Goal: Check status: Check status

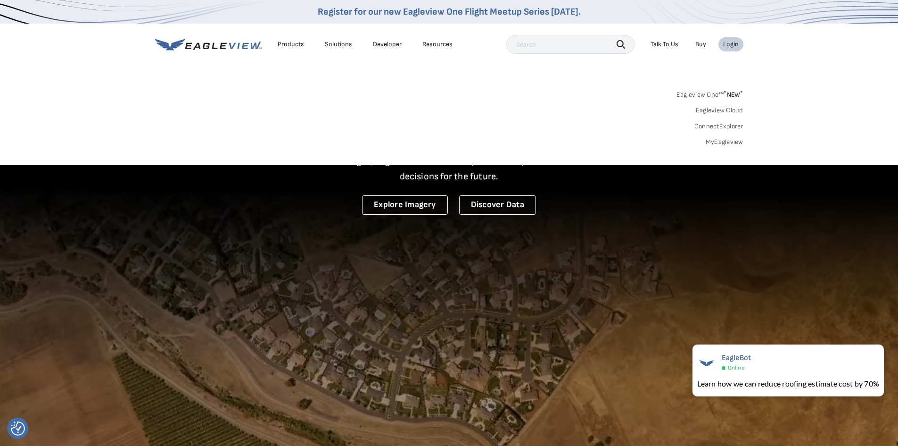
click at [726, 143] on link "MyEagleview" at bounding box center [725, 142] width 38 height 8
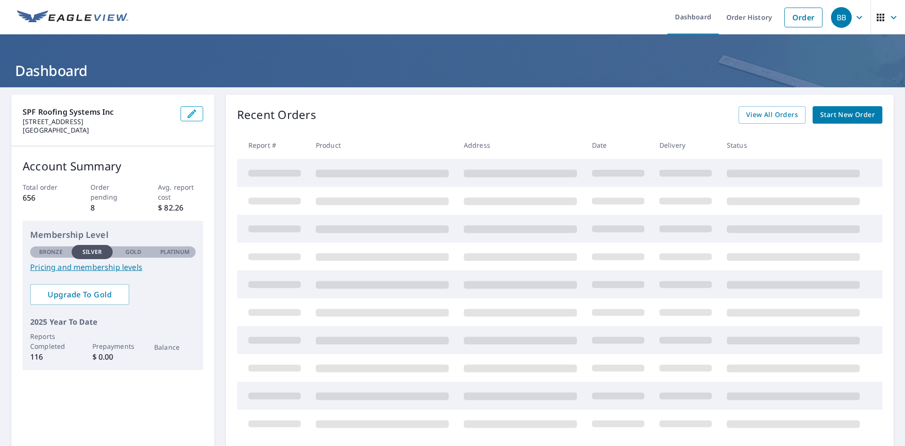
click at [424, 70] on h1 "Dashboard" at bounding box center [452, 70] width 883 height 19
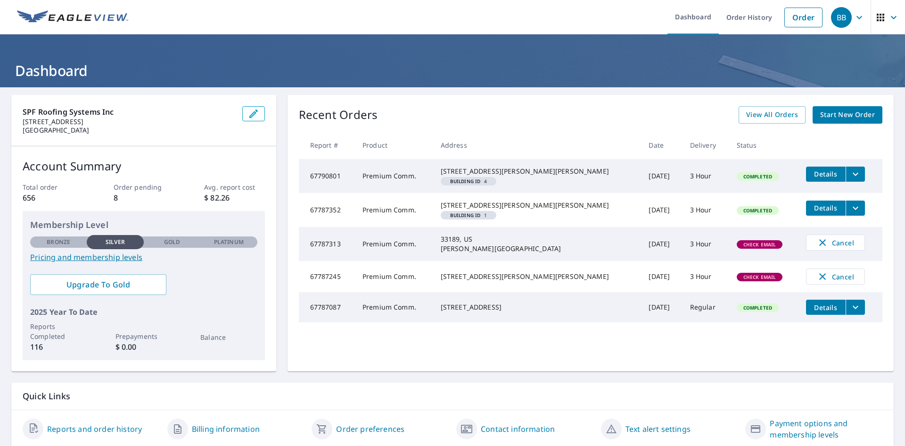
scroll to position [33, 0]
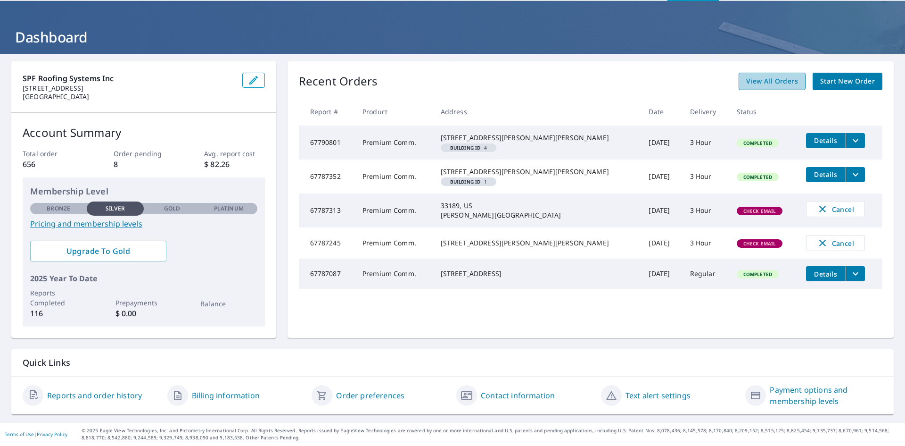
click at [756, 83] on span "View All Orders" at bounding box center [772, 81] width 52 height 12
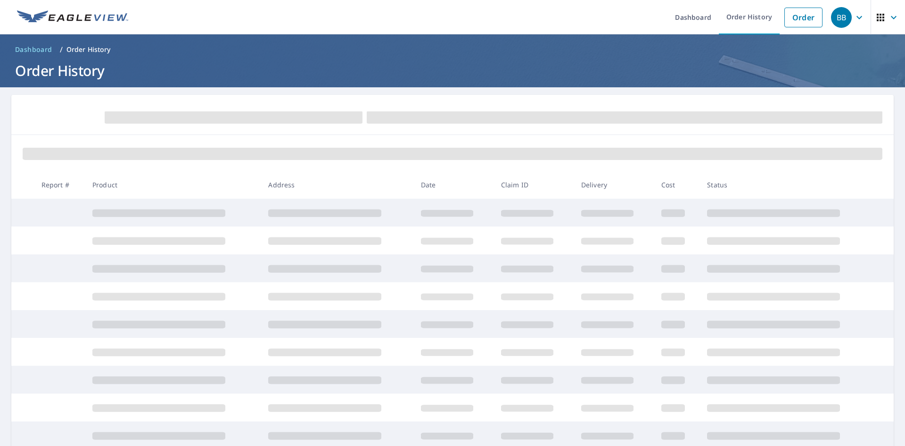
scroll to position [100, 0]
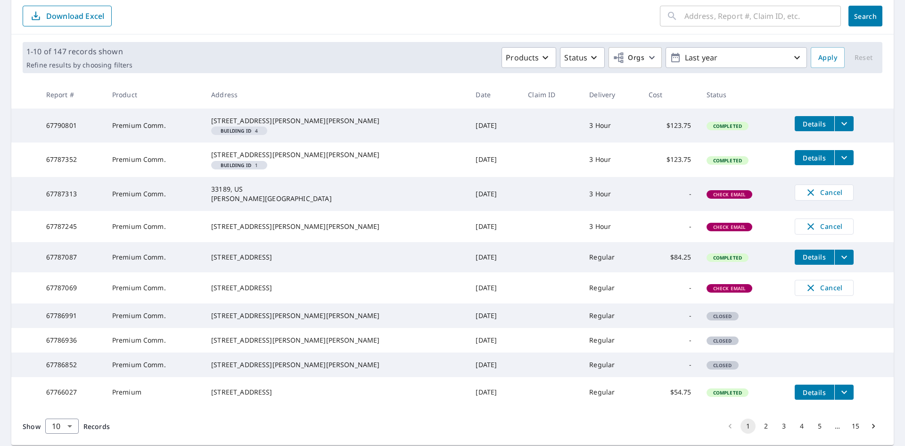
scroll to position [191, 0]
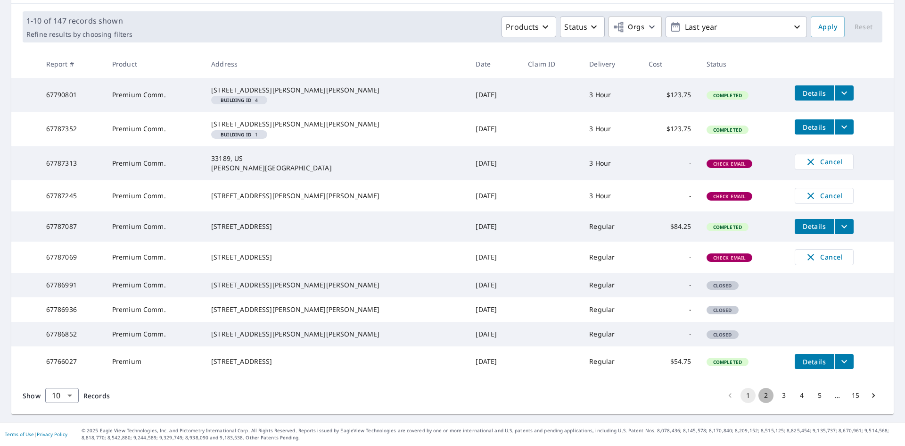
click at [759, 393] on button "2" at bounding box center [766, 395] width 15 height 15
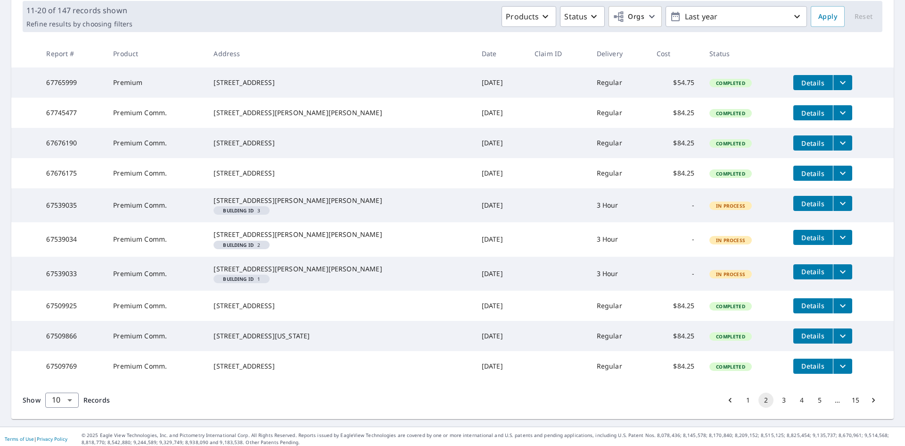
scroll to position [201, 0]
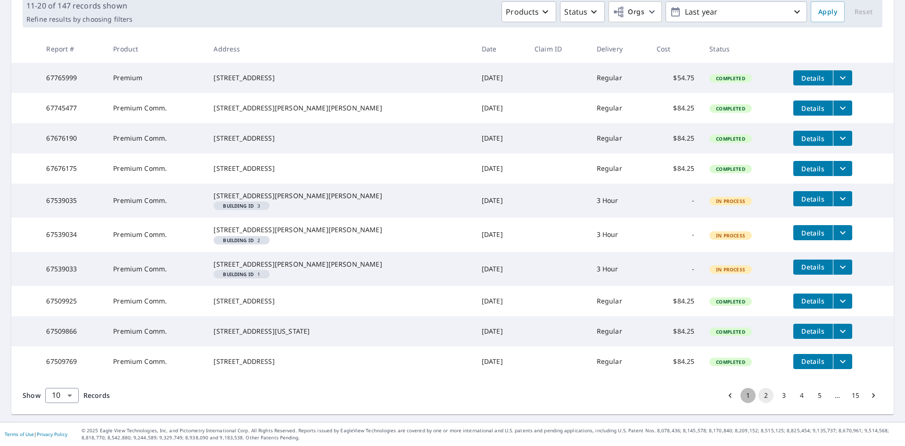
click at [744, 398] on button "1" at bounding box center [748, 395] width 15 height 15
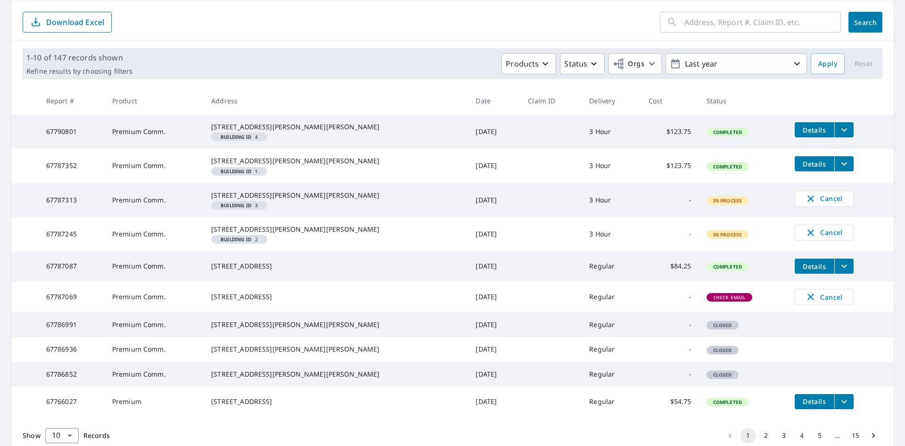
scroll to position [141, 0]
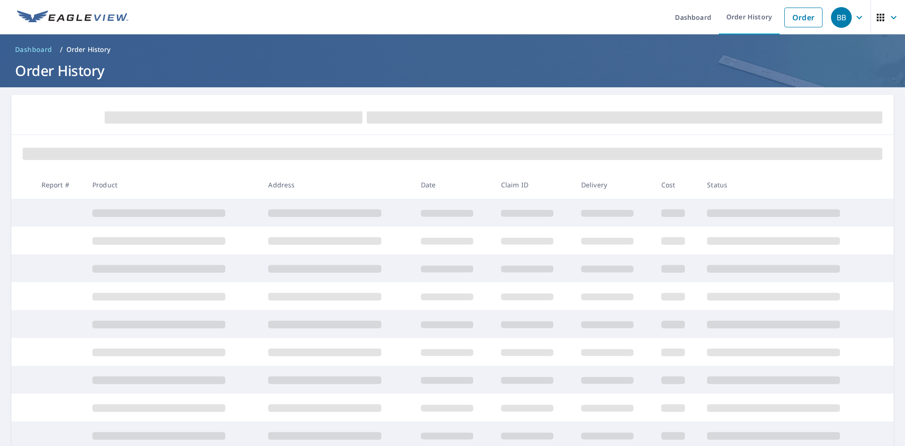
scroll to position [100, 0]
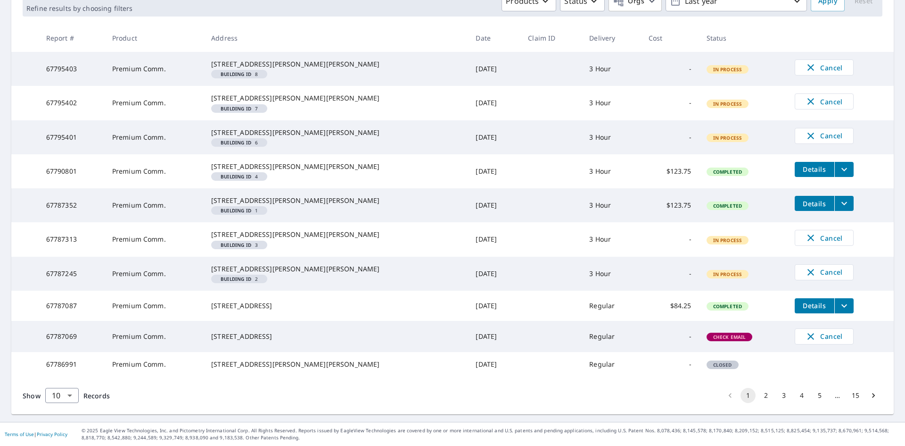
scroll to position [145, 0]
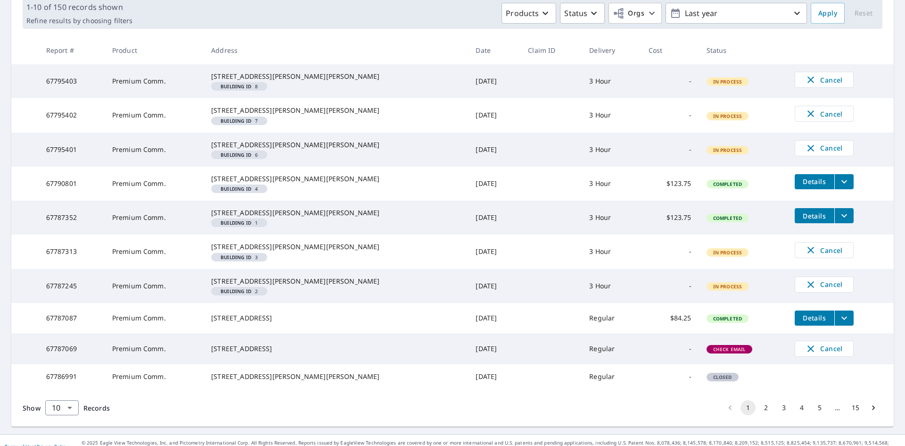
drag, startPoint x: 302, startPoint y: 324, endPoint x: 198, endPoint y: 300, distance: 106.5
click at [198, 268] on td "Premium Comm." at bounding box center [154, 251] width 99 height 34
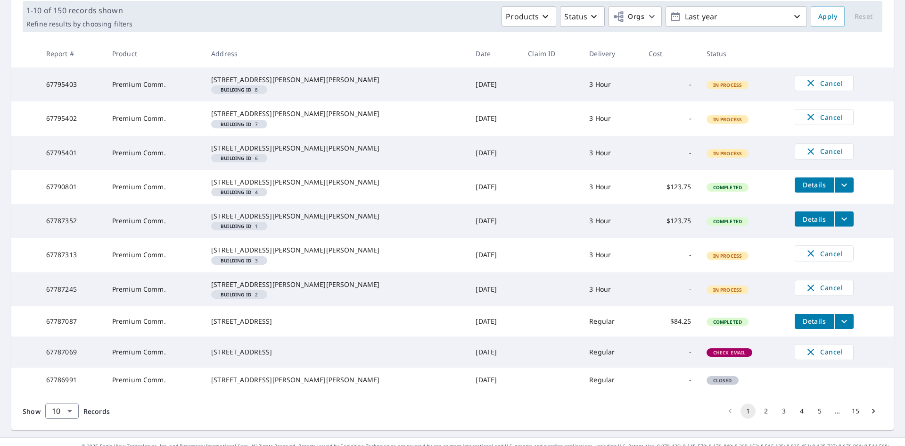
scroll to position [236, 0]
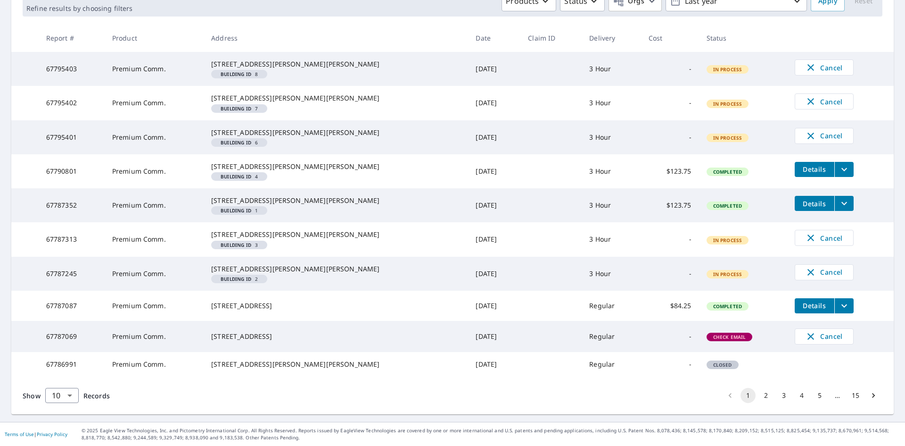
click at [760, 399] on button "2" at bounding box center [766, 395] width 15 height 15
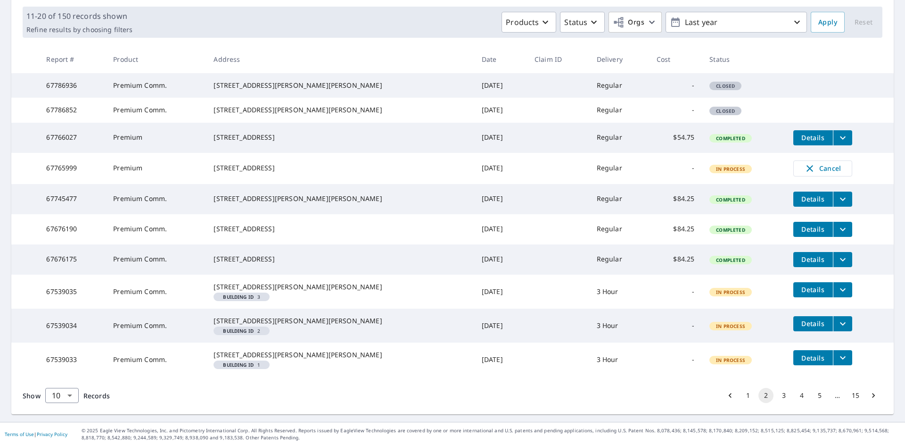
scroll to position [201, 0]
click at [741, 395] on button "1" at bounding box center [748, 395] width 15 height 15
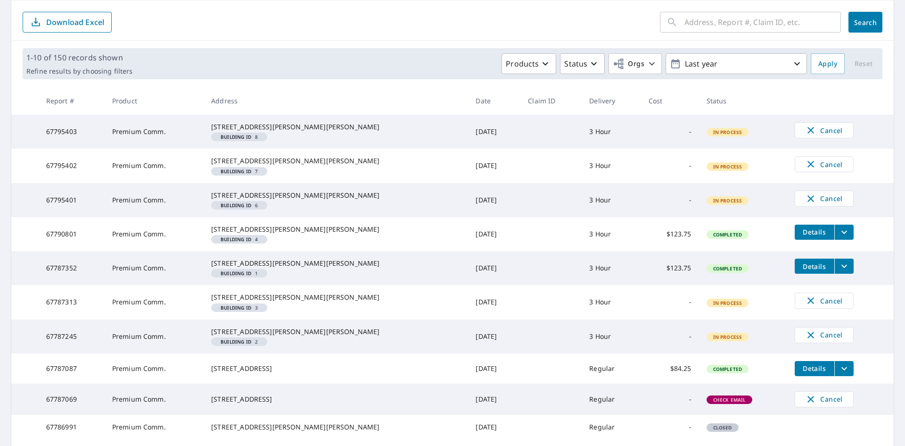
scroll to position [141, 0]
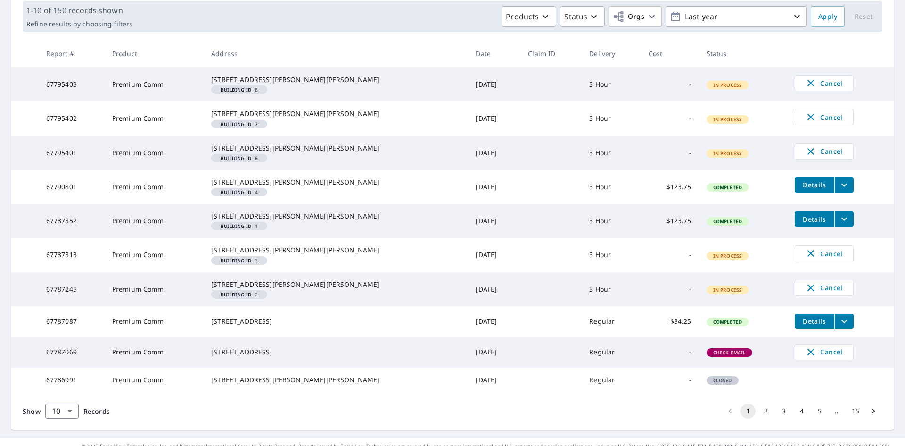
drag, startPoint x: 611, startPoint y: 241, endPoint x: 524, endPoint y: 215, distance: 90.5
click at [526, 204] on td at bounding box center [551, 187] width 61 height 34
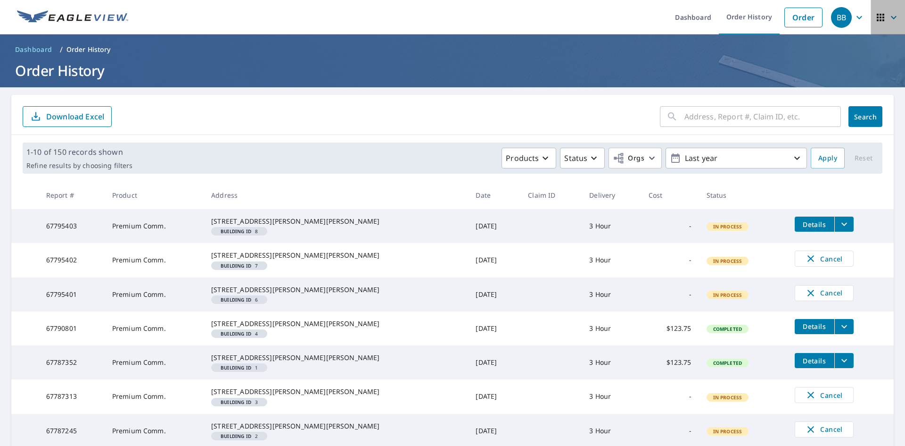
click at [878, 19] on icon "button" at bounding box center [880, 17] width 11 height 11
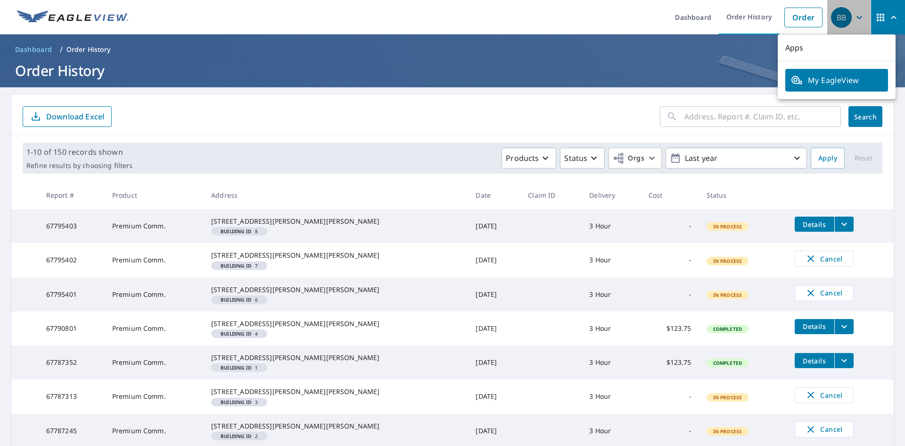
click at [843, 15] on div "BB" at bounding box center [841, 17] width 21 height 21
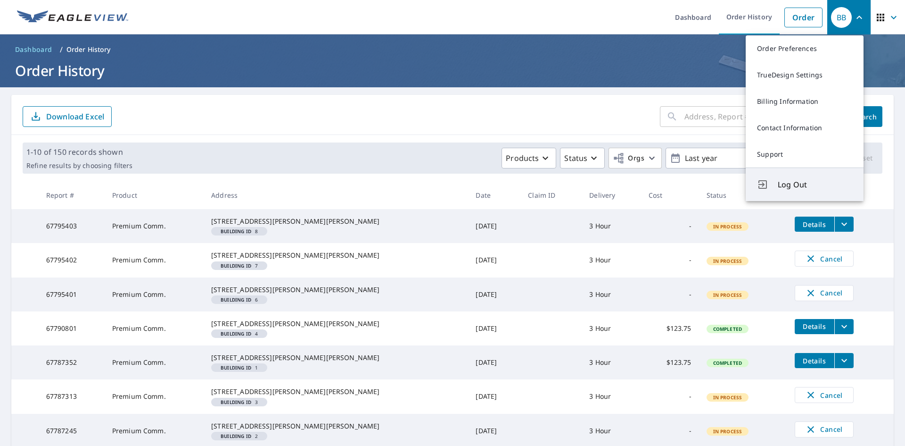
click at [802, 182] on span "Log Out" at bounding box center [815, 184] width 74 height 11
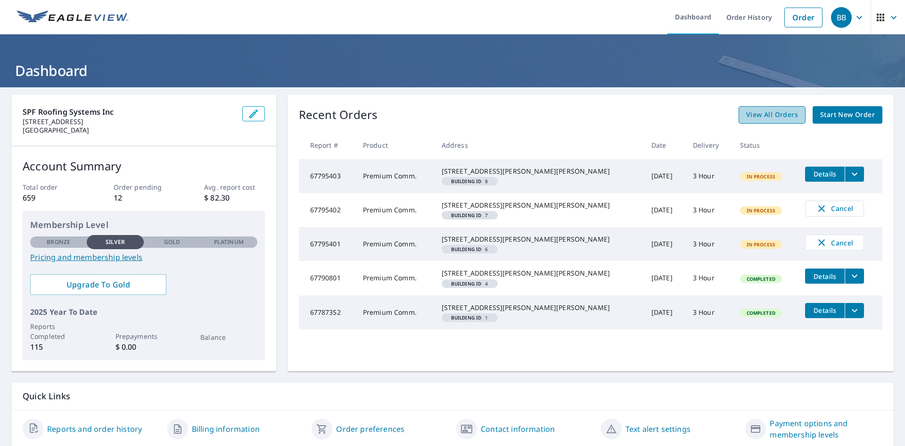
click at [791, 110] on span "View All Orders" at bounding box center [772, 115] width 52 height 12
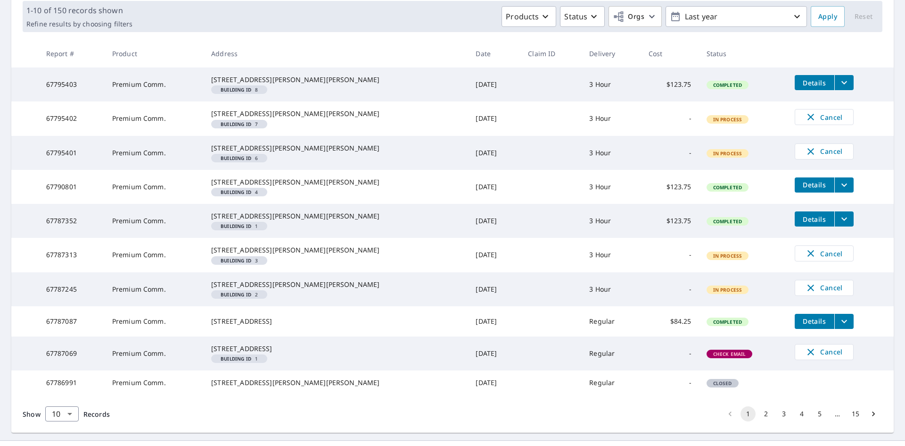
scroll to position [189, 0]
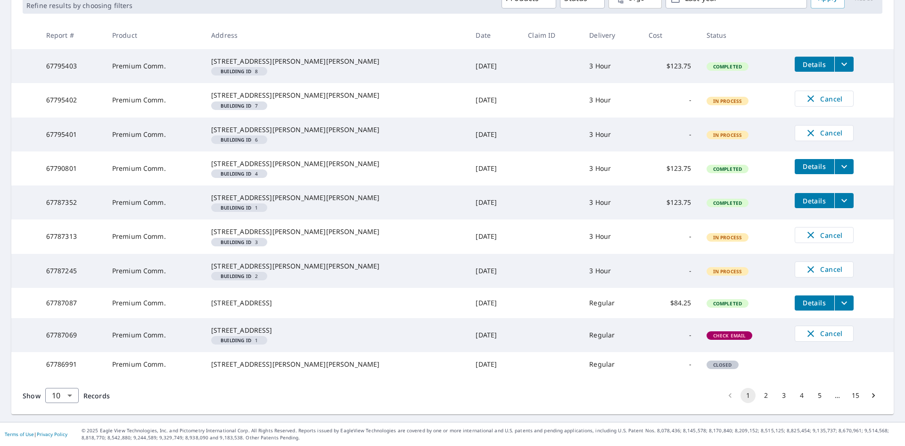
click at [468, 352] on td "[DATE]" at bounding box center [494, 335] width 52 height 34
click at [759, 394] on button "2" at bounding box center [766, 395] width 15 height 15
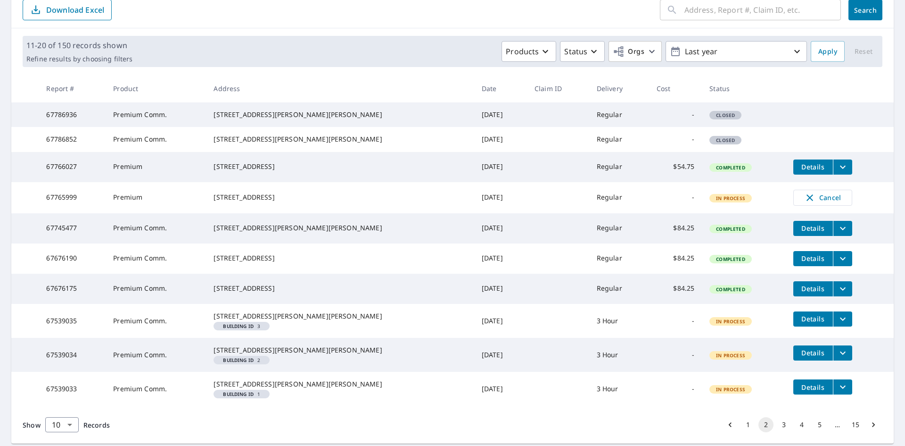
scroll to position [201, 0]
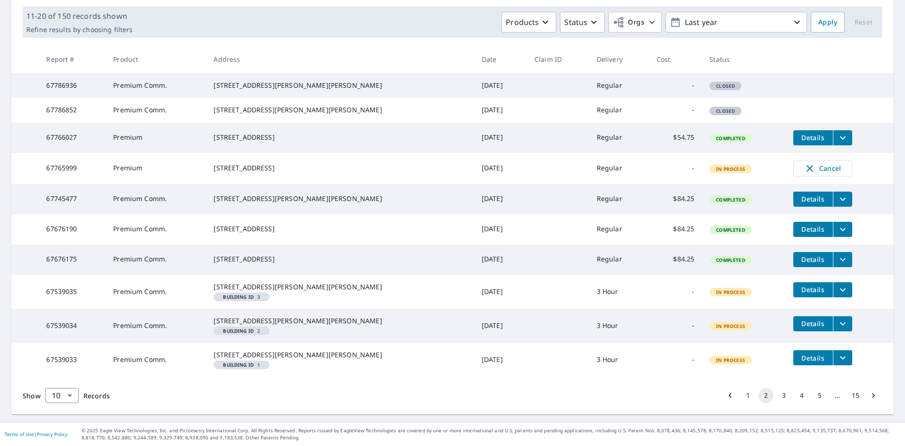
click at [741, 392] on button "1" at bounding box center [748, 395] width 15 height 15
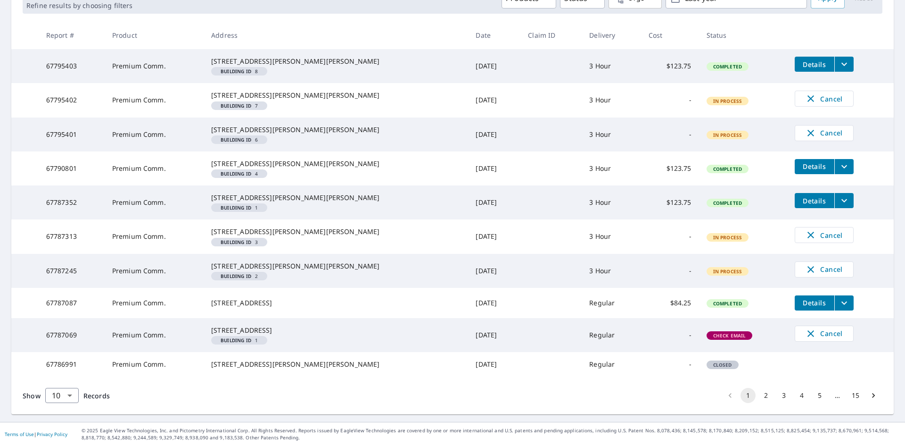
scroll to position [236, 0]
click at [251, 342] on em "Building ID" at bounding box center [236, 340] width 31 height 5
